Goal: Information Seeking & Learning: Learn about a topic

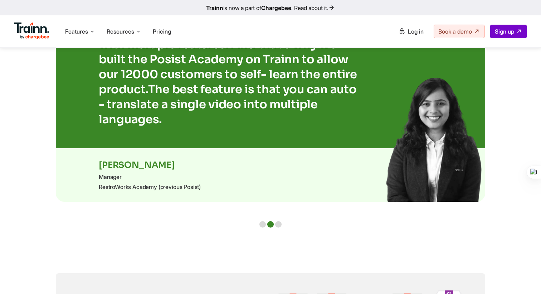
scroll to position [1538, 0]
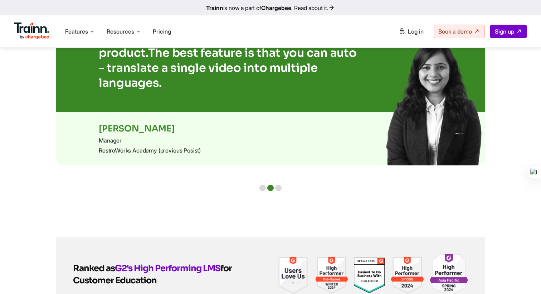
click at [262, 185] on div at bounding box center [262, 188] width 6 height 6
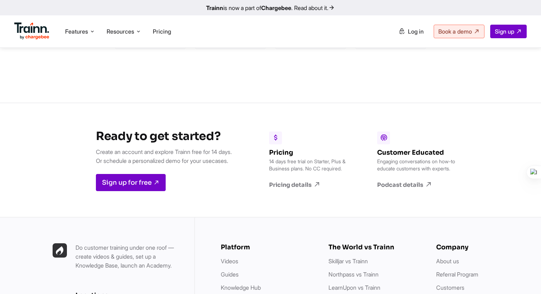
scroll to position [1869, 0]
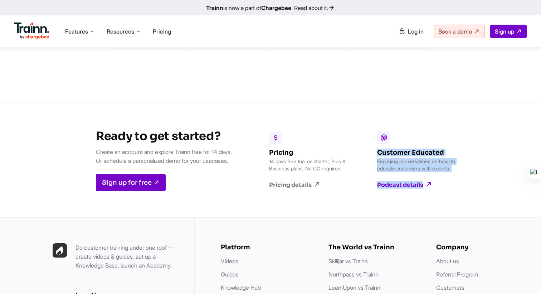
drag, startPoint x: 381, startPoint y: 141, endPoint x: 447, endPoint y: 182, distance: 77.9
click at [447, 182] on div "Pricing 14 days free trial on Starter, Plus & Business plans. No CC required. P…" at bounding box center [357, 160] width 228 height 114
copy div "Customer Educated Engaging conversations on how-to educate customers with exper…"
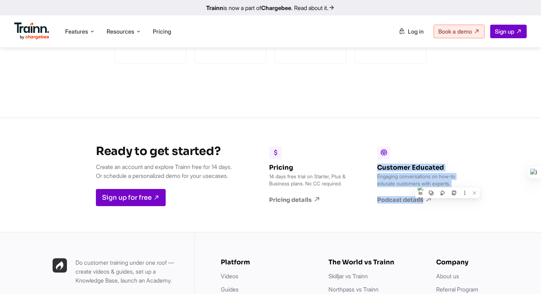
scroll to position [1884, 0]
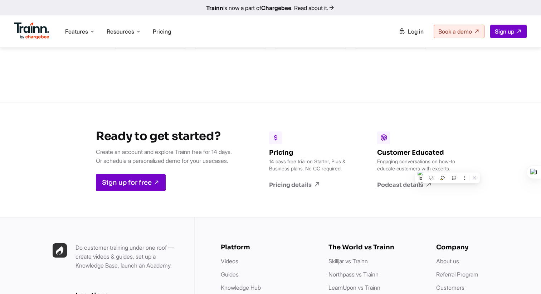
click at [326, 119] on div "Pricing 14 days free trial on Starter, Plus & Business plans. No CC required. P…" at bounding box center [357, 160] width 228 height 114
click at [370, 141] on div "Pricing 14 days free trial on Starter, Plus & Business plans. No CC required. P…" at bounding box center [357, 160] width 228 height 114
drag, startPoint x: 382, startPoint y: 141, endPoint x: 478, endPoint y: 141, distance: 96.2
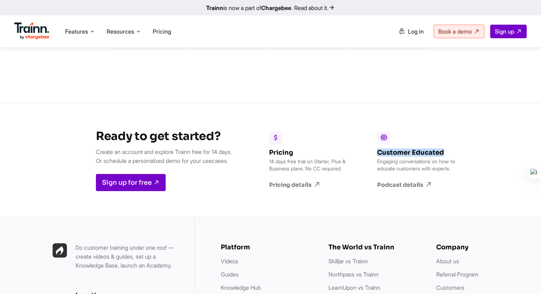
click at [478, 141] on div "Ready to get started? Create an account and explore Trainn free for 14 days. Or…" at bounding box center [270, 160] width 541 height 114
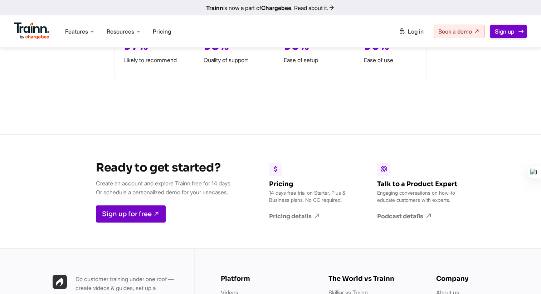
scroll to position [1898, 0]
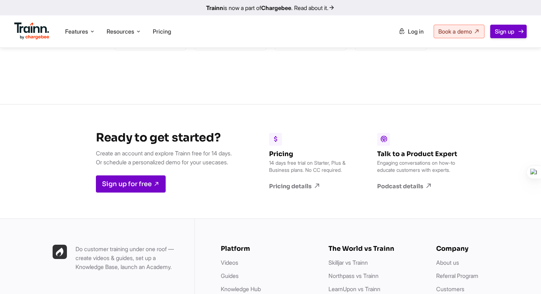
click at [499, 26] on link "Sign up" at bounding box center [508, 32] width 36 height 14
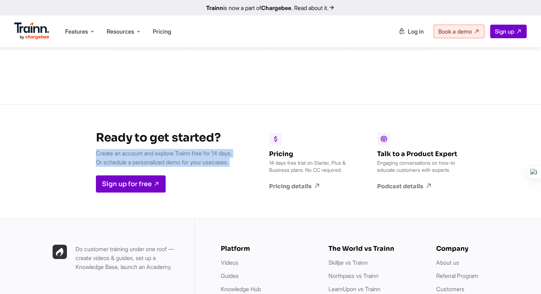
drag, startPoint x: 91, startPoint y: 145, endPoint x: 237, endPoint y: 158, distance: 146.5
click at [237, 158] on div "Ready to get started? Create an account and explore Trainn free for 14 days. Or…" at bounding box center [156, 162] width 173 height 114
copy div "Create an account and explore Trainn free for 14 days. Or schedule a personaliz…"
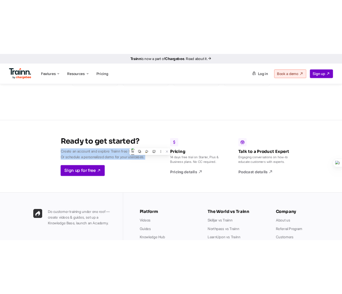
scroll to position [1868, 0]
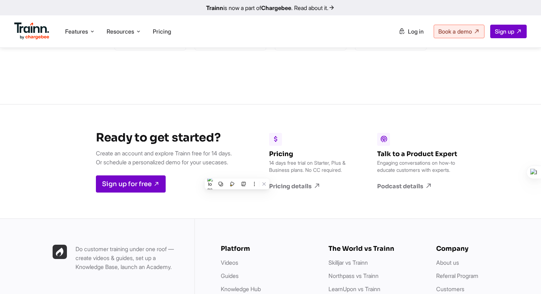
click at [100, 115] on div "Ready to get started? Create an account and explore Trainn free for 14 days. Or…" at bounding box center [156, 162] width 173 height 114
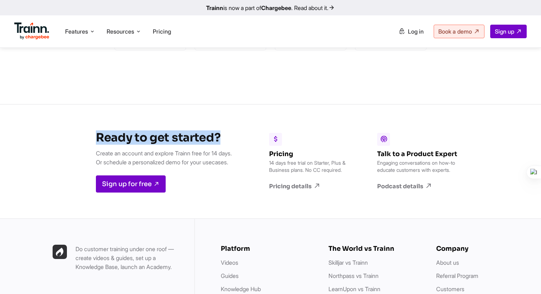
drag, startPoint x: 92, startPoint y: 125, endPoint x: 225, endPoint y: 124, distance: 133.1
click at [226, 131] on h3 "Ready to get started?" at bounding box center [164, 138] width 136 height 14
copy h3 "Ready to get started?"
click at [60, 134] on div "Ready to get started? Create an account and explore Trainn free for 14 days. Or…" at bounding box center [270, 161] width 541 height 114
drag, startPoint x: 91, startPoint y: 145, endPoint x: 244, endPoint y: 152, distance: 152.6
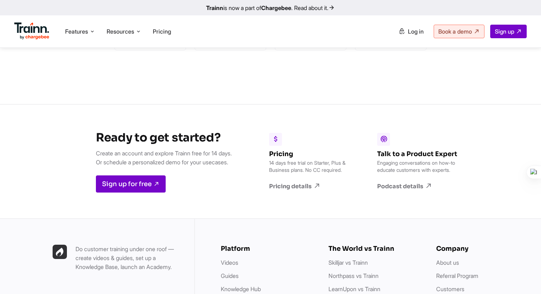
click at [243, 152] on div "Ready to get started? Create an account and explore Trainn free for 14 days. Or…" at bounding box center [156, 162] width 173 height 114
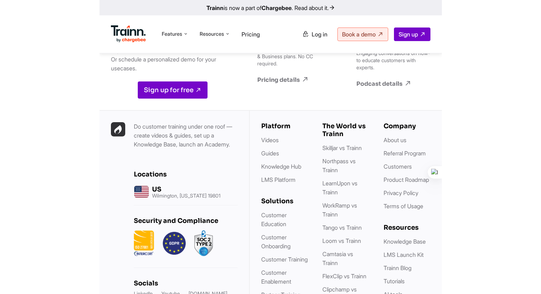
scroll to position [1882, 0]
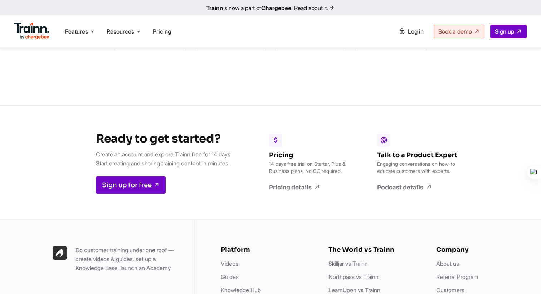
click at [211, 177] on div "Sign up for free" at bounding box center [164, 185] width 136 height 17
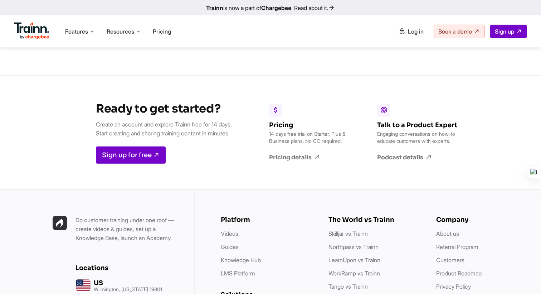
scroll to position [1897, 0]
drag, startPoint x: 275, startPoint y: 116, endPoint x: 355, endPoint y: 157, distance: 89.1
click at [355, 157] on div "Pricing 14 days free trial on Starter, Plus & Business plans. No CC required. P…" at bounding box center [357, 133] width 228 height 114
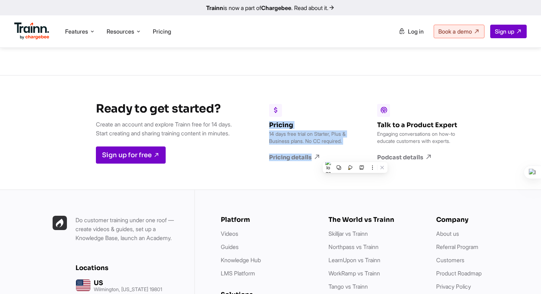
copy div "Pricing 14 days free trial on Starter, Plus & Business plans. No CC required. P…"
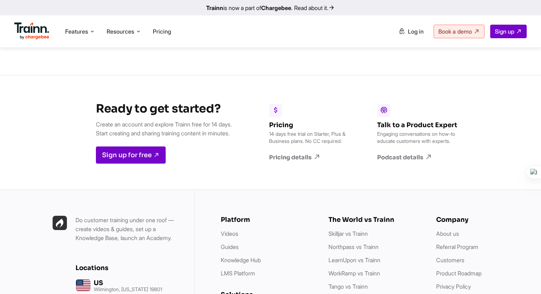
click at [341, 173] on div "Pricing 14 days free trial on Starter, Plus & Business plans. No CC required. P…" at bounding box center [357, 133] width 228 height 114
drag, startPoint x: 406, startPoint y: 112, endPoint x: 494, endPoint y: 112, distance: 88.0
click at [495, 112] on div "Ready to get started? Create an account and explore Trainn free for 14 days. St…" at bounding box center [270, 132] width 541 height 114
copy h6 "Talk to a Product Expert"
click at [216, 148] on div "Sign up for free" at bounding box center [164, 155] width 136 height 17
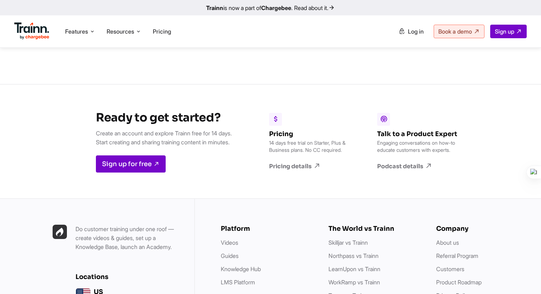
scroll to position [1889, 0]
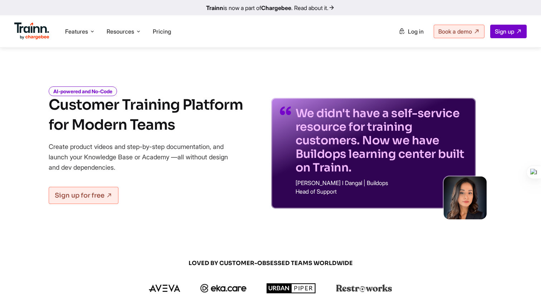
scroll to position [1905, 0]
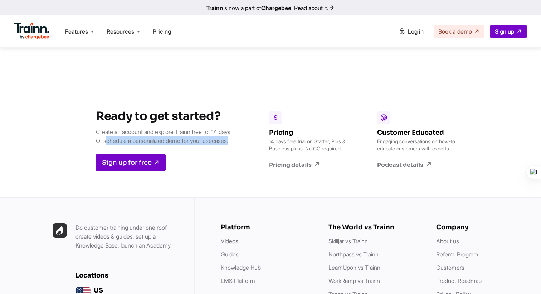
drag, startPoint x: 100, startPoint y: 132, endPoint x: 230, endPoint y: 132, distance: 129.9
click at [230, 132] on p "Create an account and explore Trainn free for 14 days. Or schedule a personaliz…" at bounding box center [164, 137] width 136 height 18
copy p "schedule a personalized demo for your usecases"
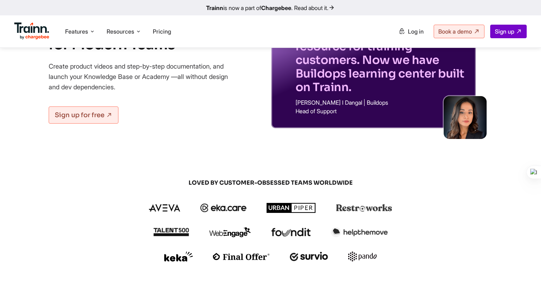
scroll to position [0, 0]
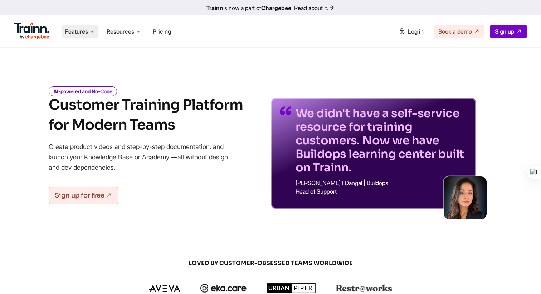
click at [80, 34] on span "Features" at bounding box center [76, 32] width 23 height 8
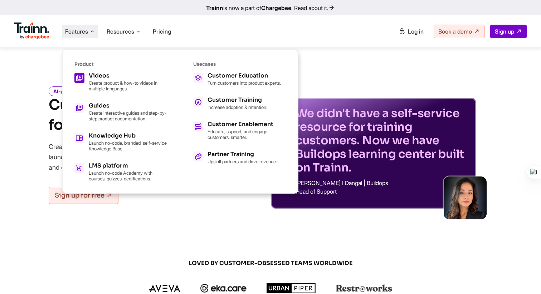
click at [99, 79] on h5 "Videos" at bounding box center [128, 76] width 79 height 6
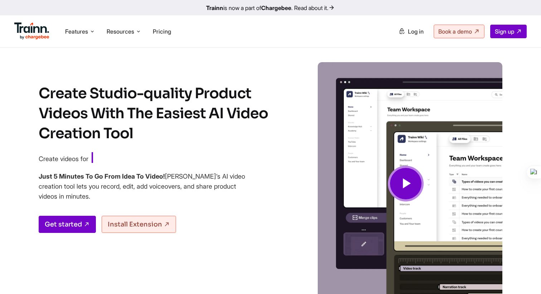
click at [205, 219] on div "Get started Install Extension" at bounding box center [160, 224] width 243 height 17
click at [83, 30] on span "Features" at bounding box center [76, 32] width 23 height 8
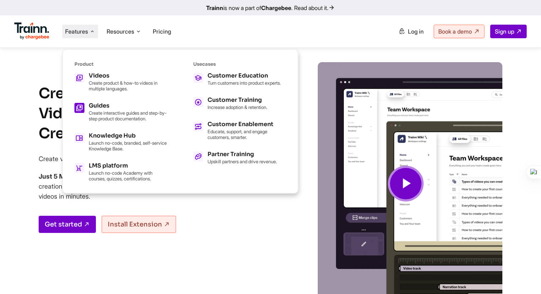
click at [101, 109] on div "Guides Create interactive guides and step-by-step product documentation." at bounding box center [128, 112] width 79 height 19
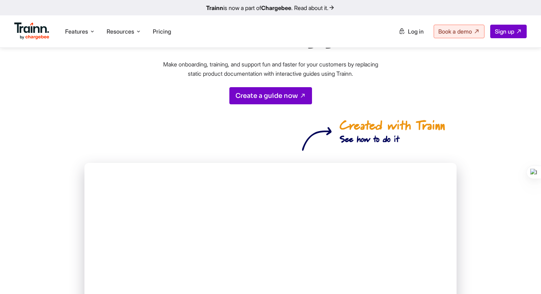
scroll to position [85, 0]
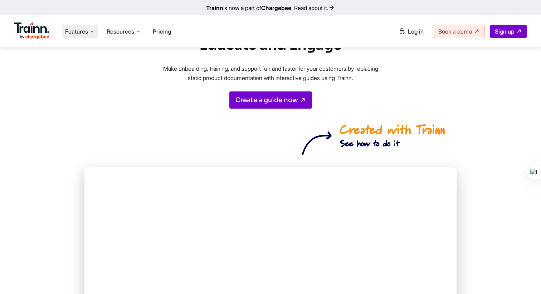
click at [73, 32] on span "Features" at bounding box center [76, 32] width 23 height 8
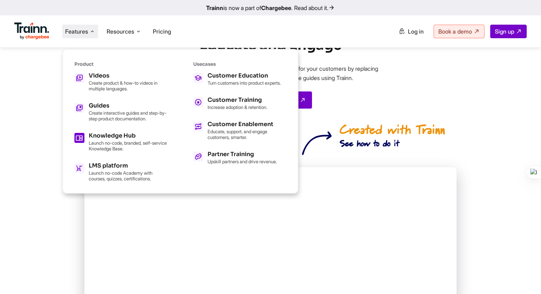
click at [95, 142] on p "Launch no-code, branded, self-service Knowledge Base." at bounding box center [128, 145] width 79 height 11
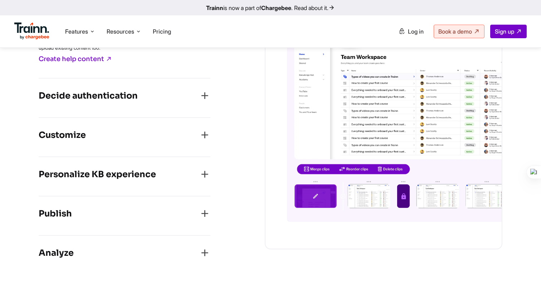
scroll to position [896, 0]
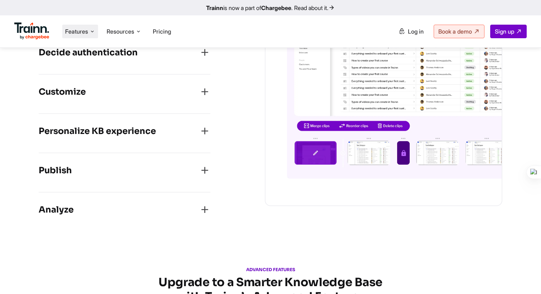
click at [79, 33] on span "Features" at bounding box center [76, 32] width 23 height 8
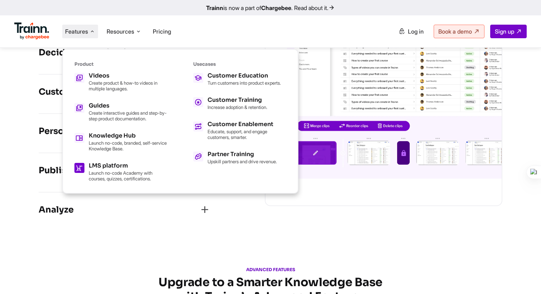
click at [93, 167] on h5 "LMS platform" at bounding box center [128, 166] width 79 height 6
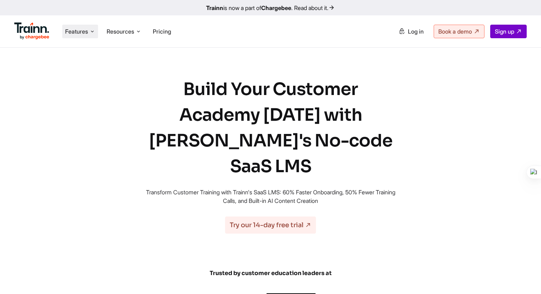
click at [75, 38] on li "Features Product Videos Create product & how-to videos in multiple languages. G…" at bounding box center [80, 32] width 36 height 14
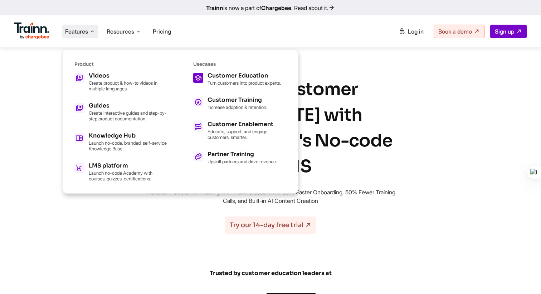
click at [236, 79] on div "Customer Education Turn customers into product experts." at bounding box center [243, 79] width 73 height 13
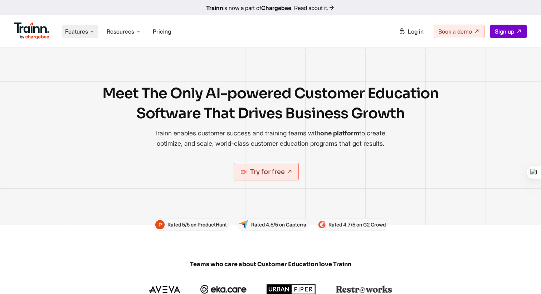
click at [85, 32] on span "Features" at bounding box center [76, 32] width 23 height 8
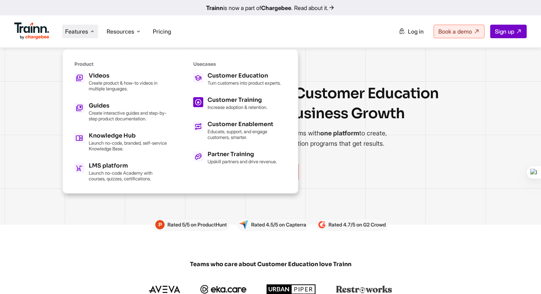
click at [249, 109] on p "Increase adoption & retention." at bounding box center [237, 107] width 60 height 6
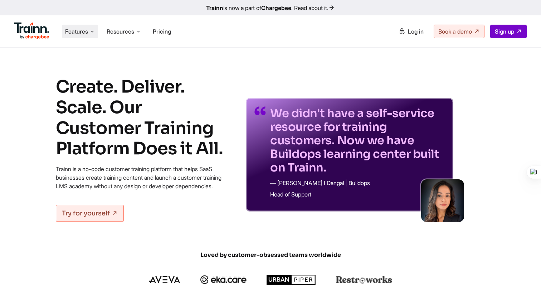
click at [72, 28] on span "Features" at bounding box center [76, 32] width 23 height 8
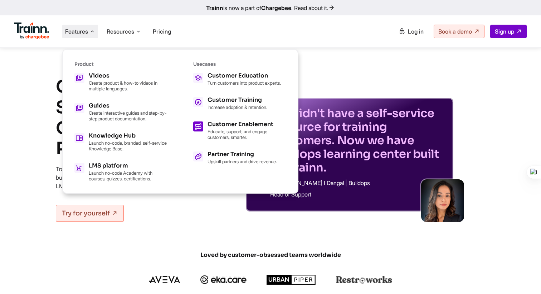
click at [216, 134] on p "Educate, support, and engage customers, smarter." at bounding box center [246, 134] width 79 height 11
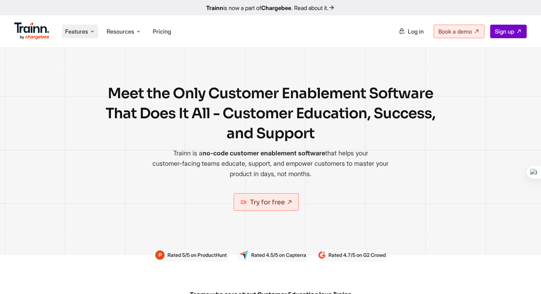
click at [83, 35] on span "Features" at bounding box center [76, 32] width 23 height 8
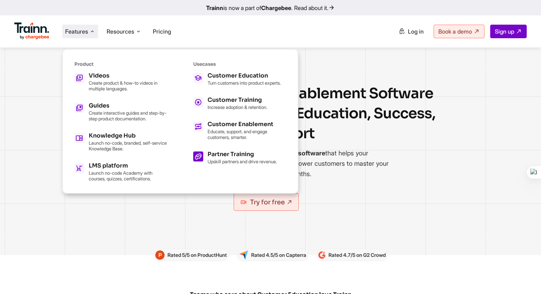
click at [229, 157] on h5 "Partner Training" at bounding box center [241, 155] width 69 height 6
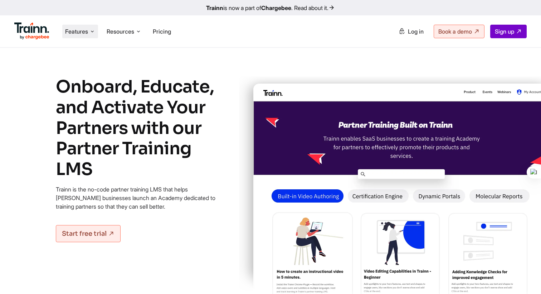
click at [75, 33] on span "Features" at bounding box center [76, 32] width 23 height 8
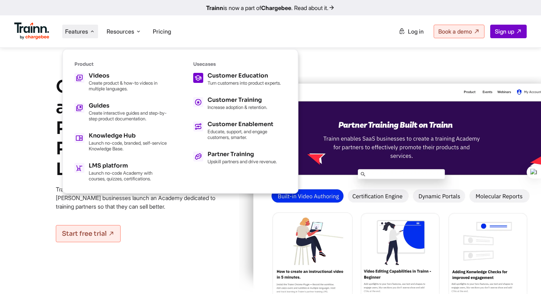
click at [226, 81] on p "Turn customers into product experts." at bounding box center [243, 83] width 73 height 6
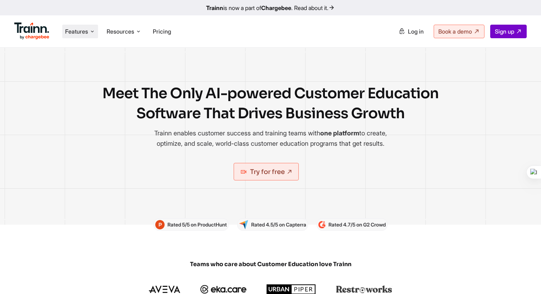
click at [80, 33] on span "Features" at bounding box center [76, 32] width 23 height 8
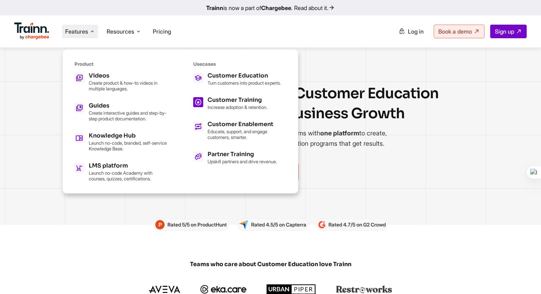
click at [210, 102] on h5 "Customer Training" at bounding box center [237, 100] width 60 height 6
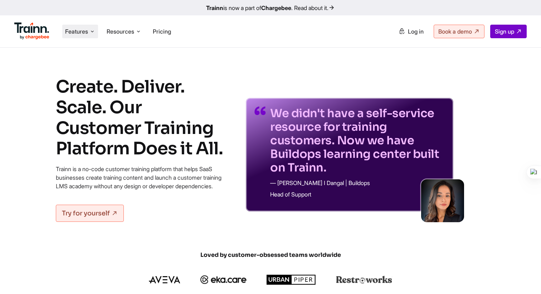
click at [81, 32] on span "Features" at bounding box center [76, 32] width 23 height 8
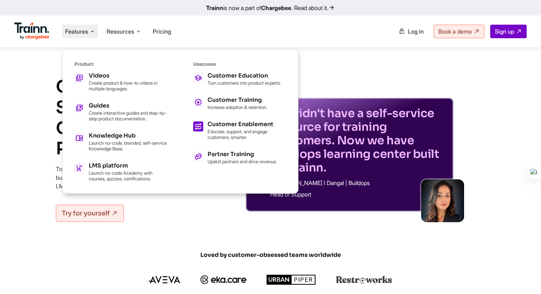
click at [216, 127] on h5 "Customer Enablement" at bounding box center [246, 125] width 79 height 6
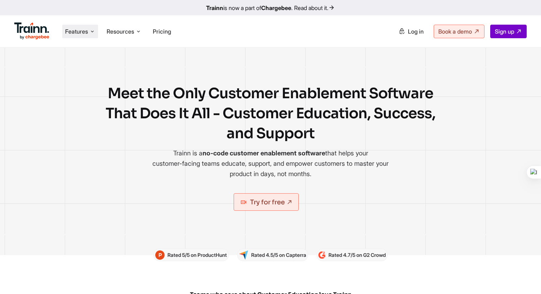
click at [78, 30] on span "Features" at bounding box center [76, 32] width 23 height 8
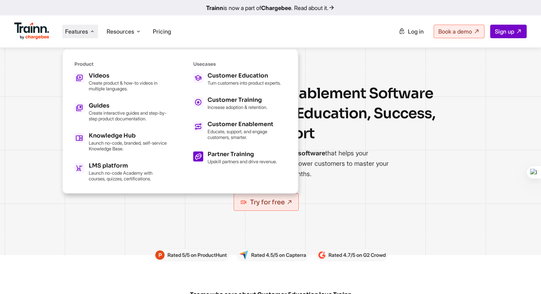
click at [213, 156] on h5 "Partner Training" at bounding box center [241, 155] width 69 height 6
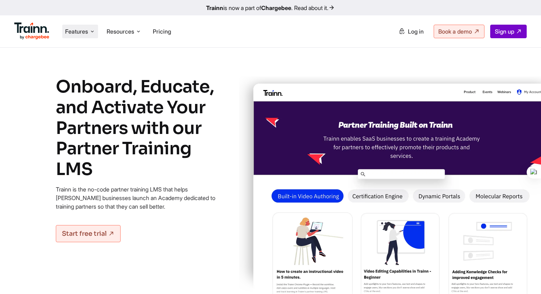
click at [85, 29] on span "Features" at bounding box center [76, 32] width 23 height 8
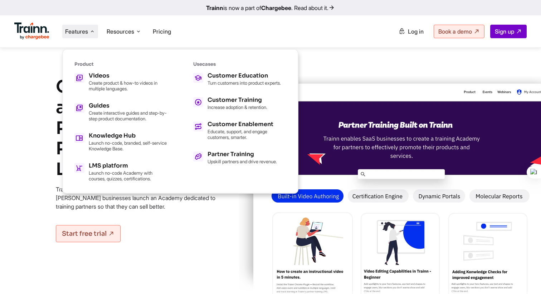
click at [172, 219] on div "Onboard, Educate, and Activate Your Partners with our Partner Training LMS Trai…" at bounding box center [142, 194] width 172 height 234
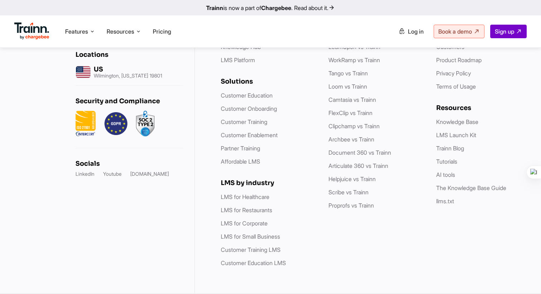
scroll to position [2732, 0]
click at [77, 31] on span "Features" at bounding box center [76, 32] width 23 height 8
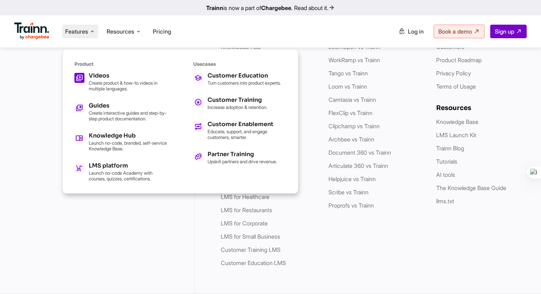
click at [108, 74] on h5 "Videos" at bounding box center [128, 76] width 79 height 6
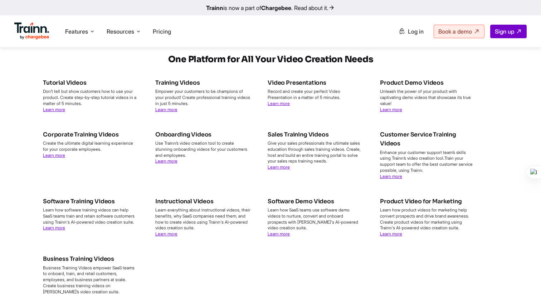
scroll to position [2552, 0]
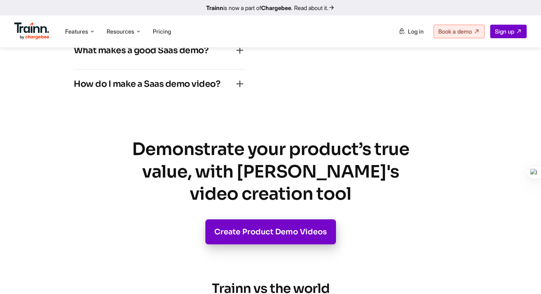
scroll to position [4178, 0]
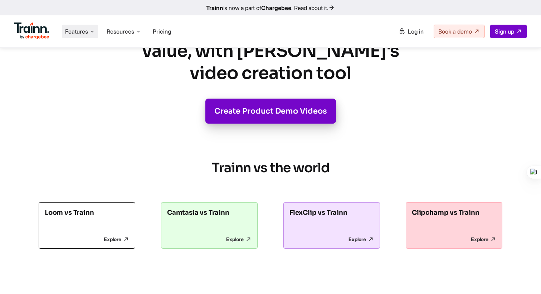
click at [75, 34] on span "Features" at bounding box center [76, 32] width 23 height 8
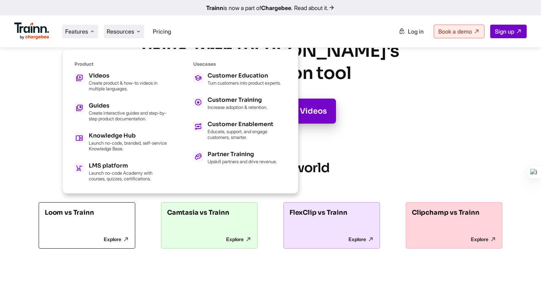
click at [116, 31] on span "Resources" at bounding box center [121, 32] width 28 height 8
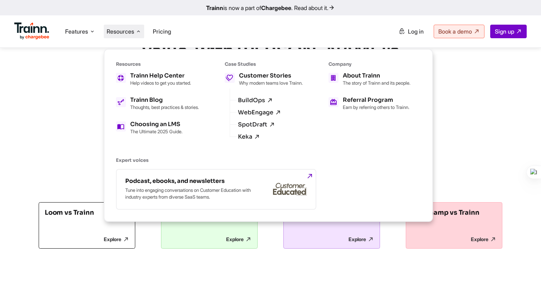
scroll to position [4206, 0]
click at [85, 93] on section "Demonstrate your product’s true value, with Trainn's video creation tool Create…" at bounding box center [270, 71] width 458 height 106
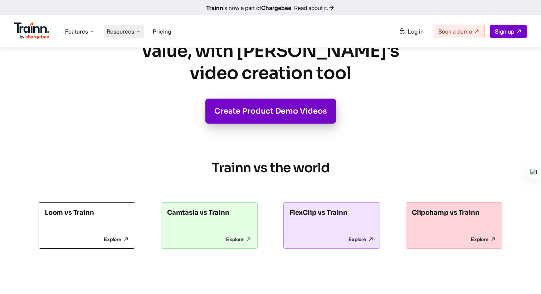
scroll to position [4657, 0]
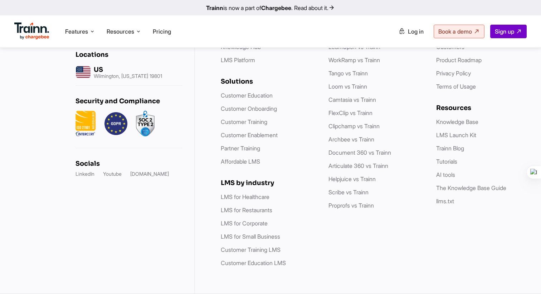
click at [404, 224] on div "The World vs Trainn Skilljar vs Trainn Northpass vs Trainn LearnUpon vs Trainn …" at bounding box center [374, 135] width 93 height 265
click at [444, 173] on link "AI tools" at bounding box center [445, 174] width 19 height 7
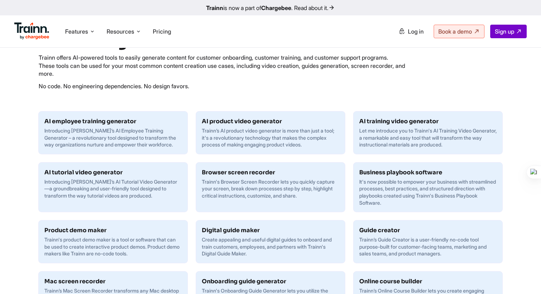
scroll to position [245, 0]
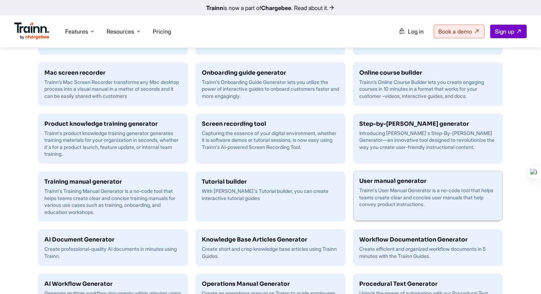
click at [380, 196] on p "Trainn's User Manual Generator is a no-code tool that helps teams create clear …" at bounding box center [427, 197] width 137 height 21
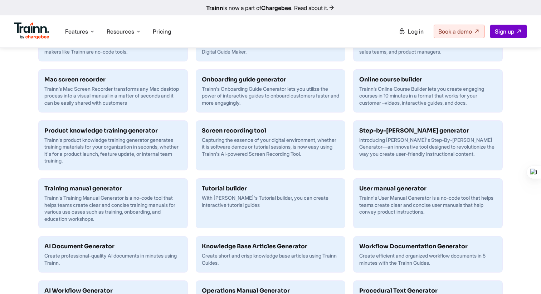
scroll to position [62, 0]
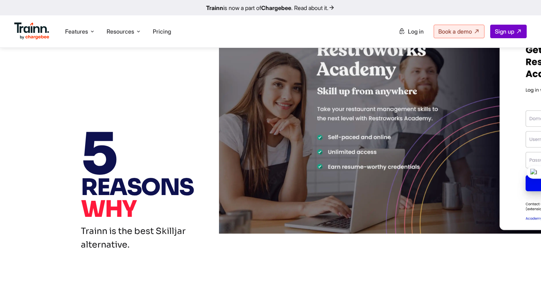
scroll to position [458, 0]
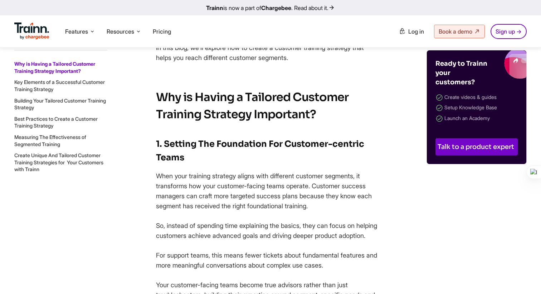
scroll to position [460, 0]
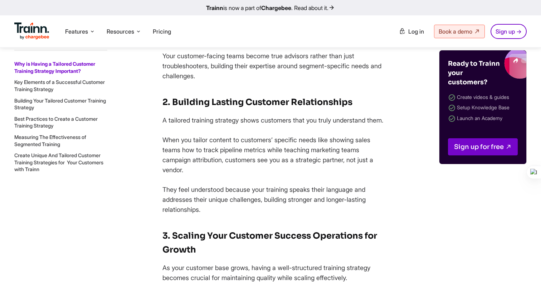
scroll to position [693, 0]
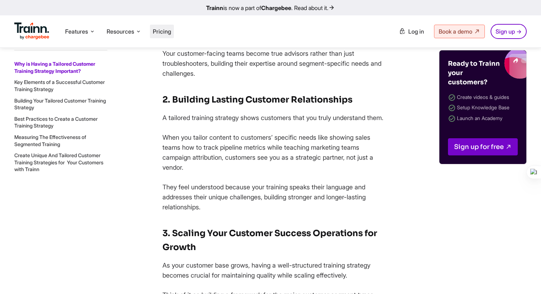
click at [166, 33] on span "Pricing" at bounding box center [162, 31] width 18 height 7
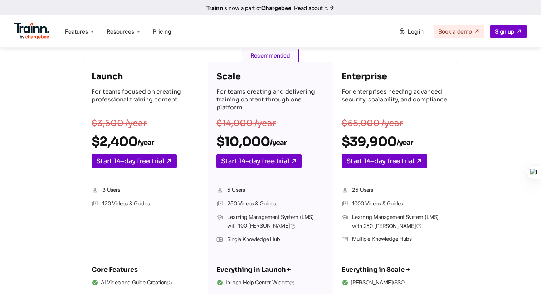
scroll to position [110, 0]
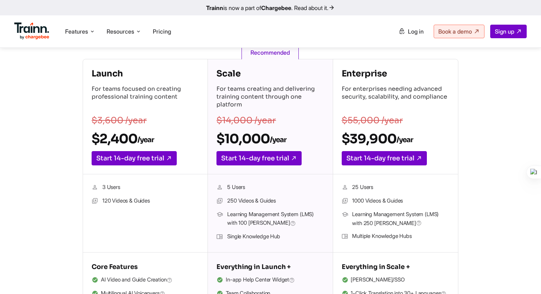
click at [25, 187] on section "Launch For teams focused on creating professional training content $3,600 /year…" at bounding box center [270, 197] width 541 height 276
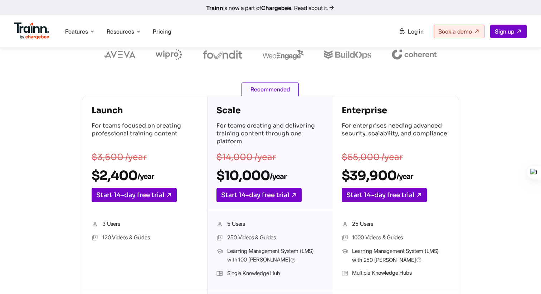
scroll to position [72, 0]
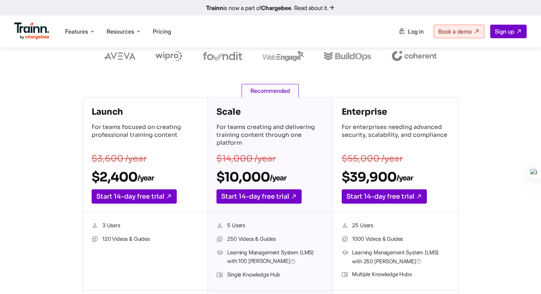
click at [46, 205] on div "Launch For teams focused on creating professional training content $3,600 /year…" at bounding box center [270, 235] width 455 height 276
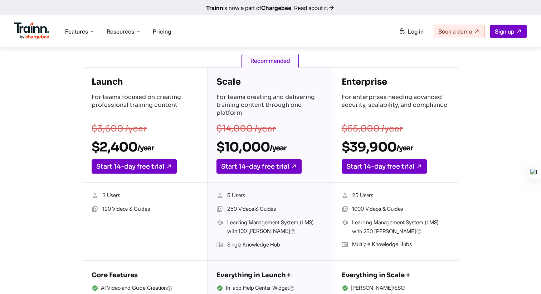
scroll to position [0, 0]
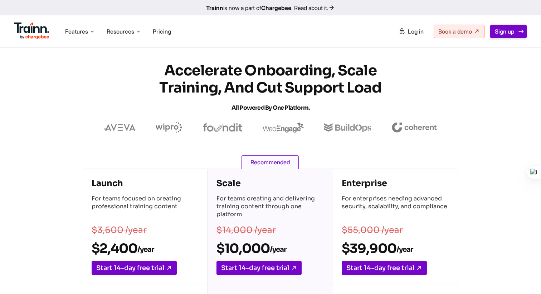
click at [504, 29] on span "Sign up" at bounding box center [504, 31] width 19 height 7
click at [32, 29] on img at bounding box center [31, 31] width 35 height 17
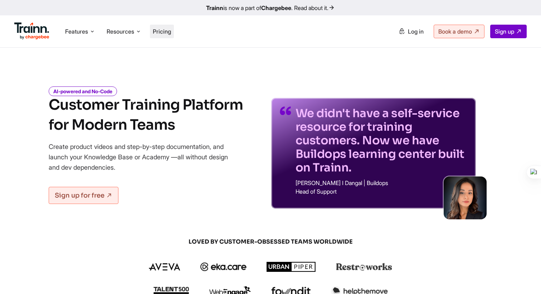
click at [164, 33] on span "Pricing" at bounding box center [162, 31] width 18 height 7
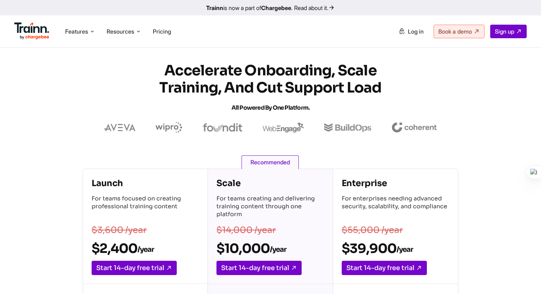
click at [34, 30] on img at bounding box center [31, 31] width 35 height 17
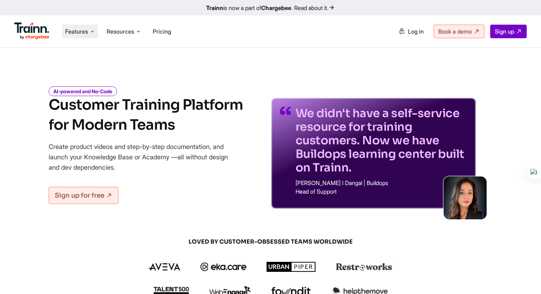
click at [77, 33] on span "Features" at bounding box center [76, 32] width 23 height 8
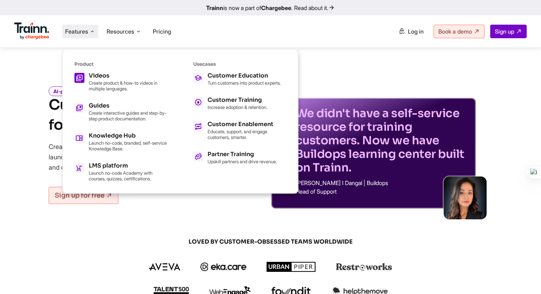
click at [83, 75] on span at bounding box center [79, 78] width 10 height 10
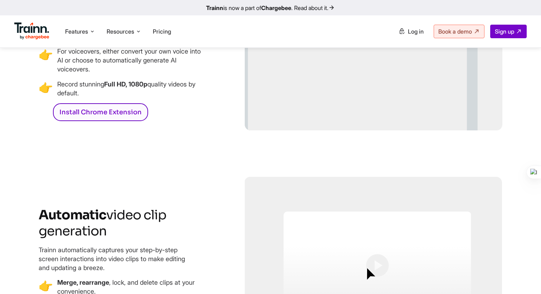
scroll to position [1451, 0]
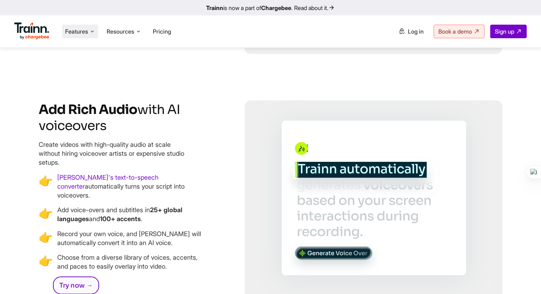
click at [85, 31] on span "Features" at bounding box center [76, 32] width 23 height 8
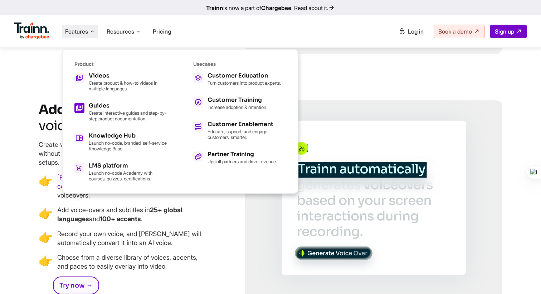
click at [102, 110] on p "Create interactive guides and step-by-step product documentation." at bounding box center [128, 115] width 79 height 11
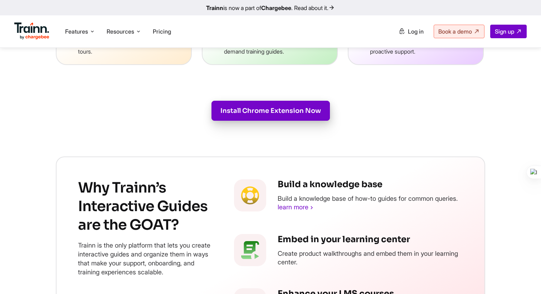
scroll to position [1077, 0]
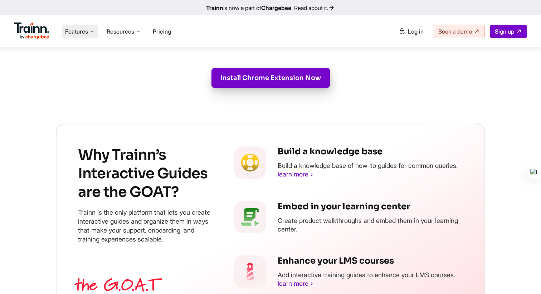
click at [79, 34] on span "Features" at bounding box center [76, 32] width 23 height 8
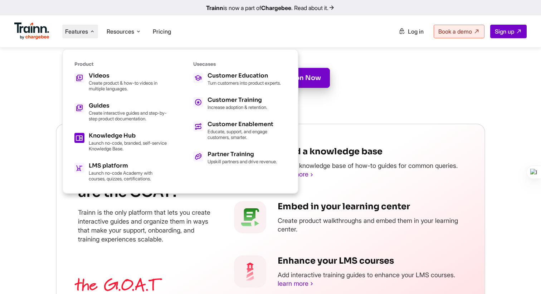
click at [102, 140] on p "Launch no-code, branded, self-service Knowledge Base." at bounding box center [128, 145] width 79 height 11
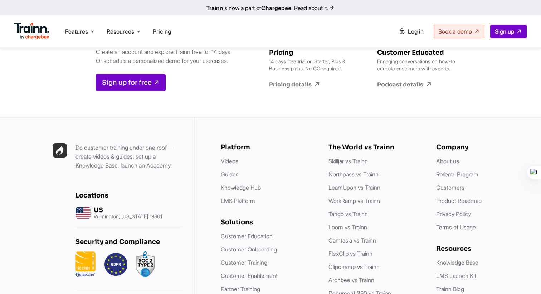
scroll to position [1775, 0]
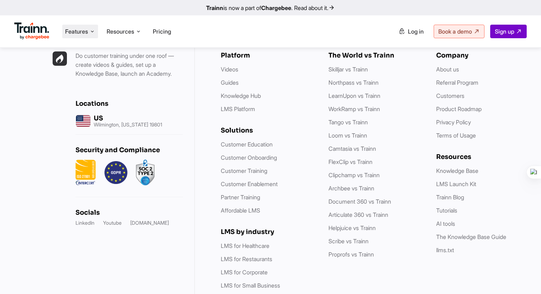
click at [74, 33] on span "Features" at bounding box center [76, 32] width 23 height 8
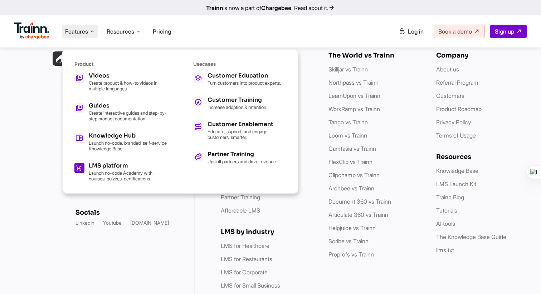
click at [101, 165] on h5 "LMS platform" at bounding box center [128, 166] width 79 height 6
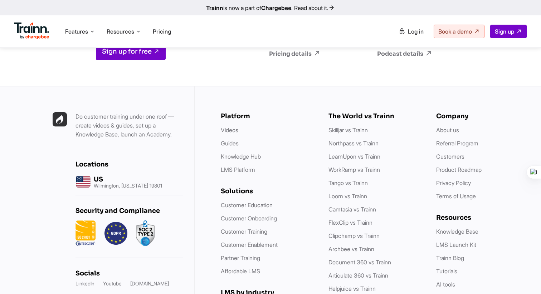
scroll to position [4023, 0]
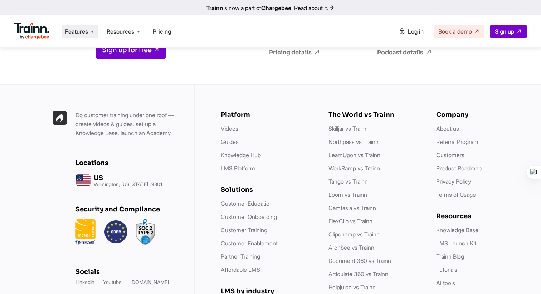
click at [83, 34] on span "Features" at bounding box center [76, 32] width 23 height 8
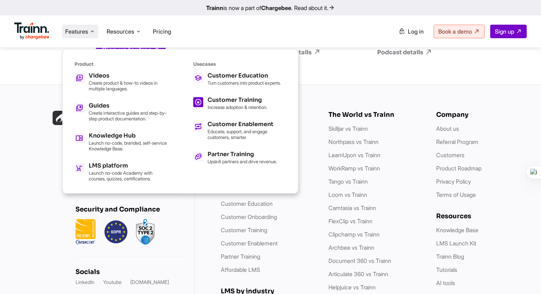
click at [230, 110] on p "Increase adoption & retention." at bounding box center [237, 107] width 60 height 6
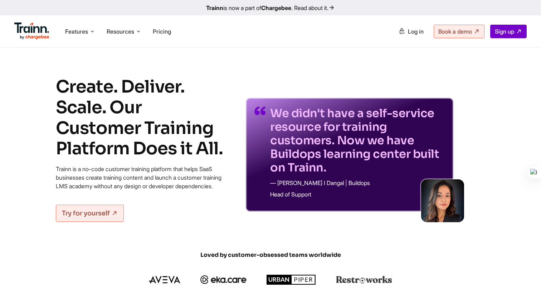
click at [26, 29] on img at bounding box center [31, 31] width 35 height 17
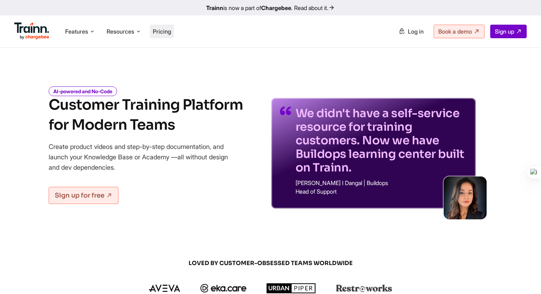
click at [161, 34] on span "Pricing" at bounding box center [162, 31] width 18 height 7
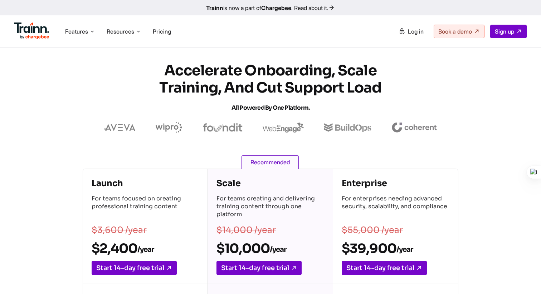
click at [32, 23] on img at bounding box center [31, 31] width 35 height 17
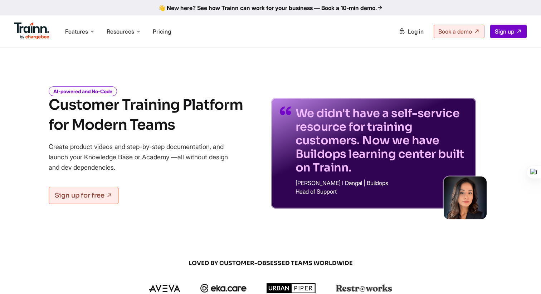
drag, startPoint x: 194, startPoint y: 8, endPoint x: 285, endPoint y: 3, distance: 91.3
click at [0, 0] on link "👋 New here? See how Trainn can work for your business — Book a 10-min demo." at bounding box center [270, 7] width 541 height 15
click at [169, 30] on span "Pricing" at bounding box center [162, 31] width 18 height 7
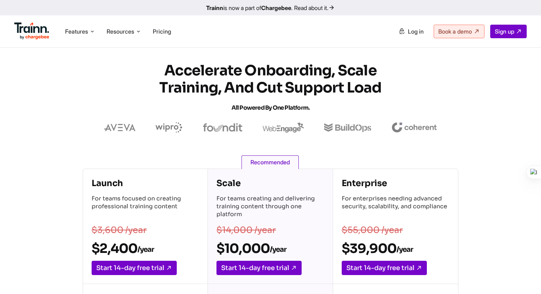
click at [31, 31] on img at bounding box center [31, 31] width 35 height 17
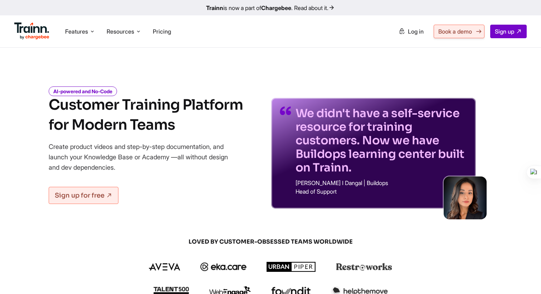
click at [461, 36] on link "Book a demo" at bounding box center [459, 32] width 51 height 14
click at [46, 194] on div "AI-powered and No-Code Customer Training Platform for Modern Teams Create produ…" at bounding box center [270, 143] width 515 height 132
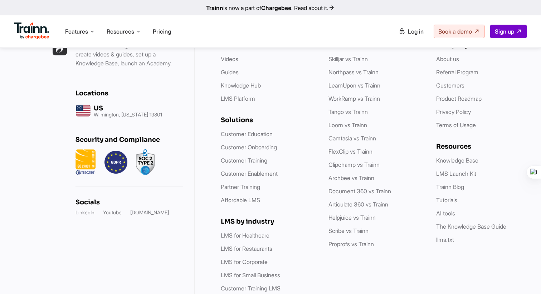
scroll to position [2119, 0]
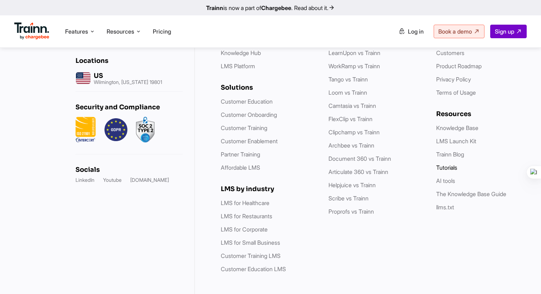
click at [442, 164] on link "Tutorials" at bounding box center [446, 167] width 21 height 7
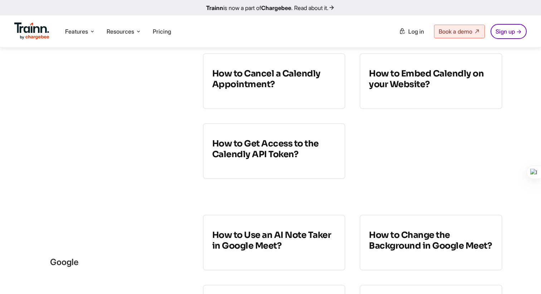
scroll to position [539, 0]
